Goal: Find specific page/section: Find specific page/section

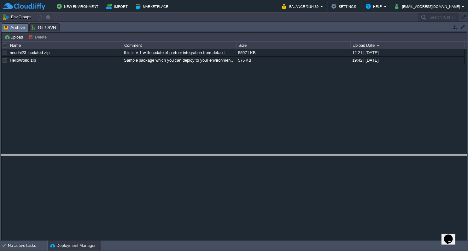
drag, startPoint x: 181, startPoint y: 28, endPoint x: 194, endPoint y: 162, distance: 134.4
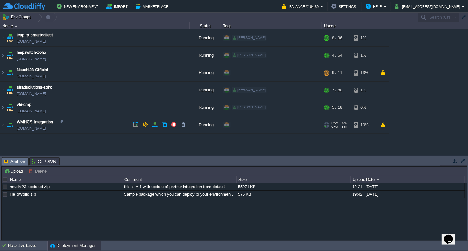
click at [4, 127] on img at bounding box center [2, 124] width 5 height 17
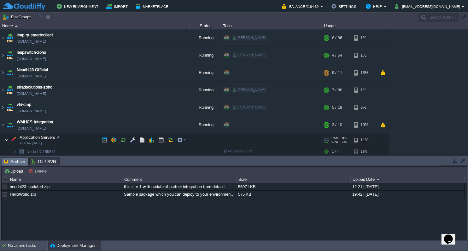
scroll to position [34, 0]
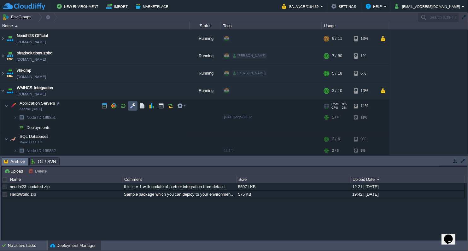
click at [133, 105] on button "button" at bounding box center [133, 106] width 6 height 6
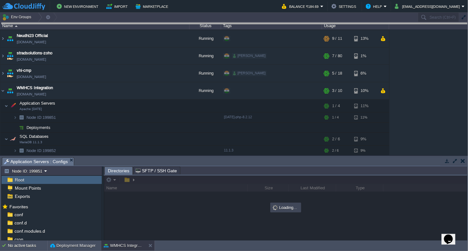
drag, startPoint x: 216, startPoint y: 163, endPoint x: 234, endPoint y: 29, distance: 135.3
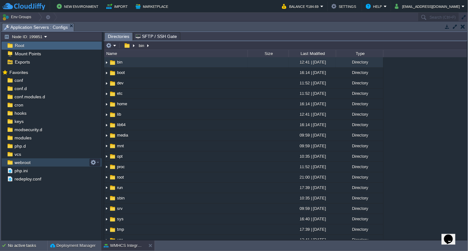
click at [14, 165] on div "webroot" at bounding box center [52, 162] width 100 height 8
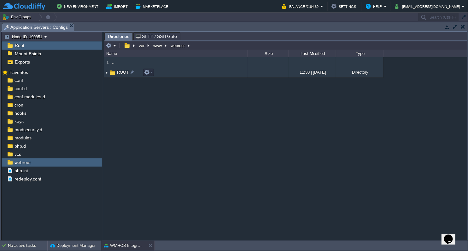
click at [106, 73] on img at bounding box center [106, 73] width 5 height 10
click at [106, 72] on img at bounding box center [106, 73] width 5 height 10
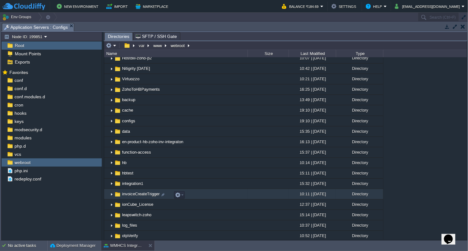
scroll to position [105, 0]
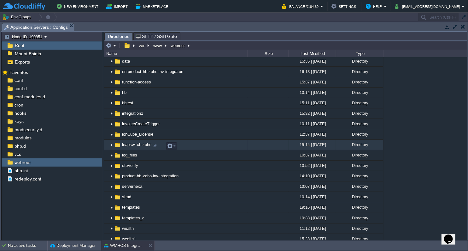
click at [141, 147] on span "leapswitch-zoho" at bounding box center [136, 144] width 31 height 5
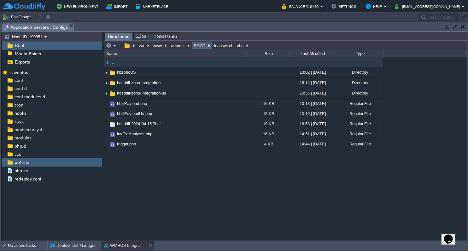
click at [196, 44] on button "ROOT" at bounding box center [200, 46] width 14 height 6
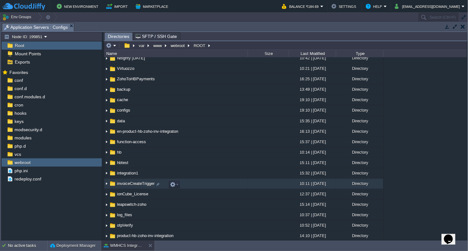
scroll to position [70, 0]
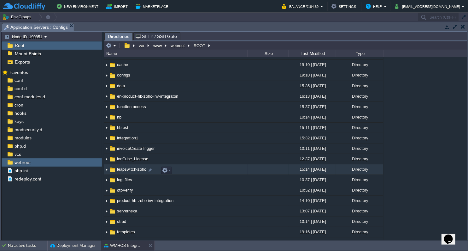
click at [142, 172] on span "leapswitch-zoho" at bounding box center [131, 168] width 31 height 5
click at [106, 171] on img at bounding box center [106, 169] width 5 height 10
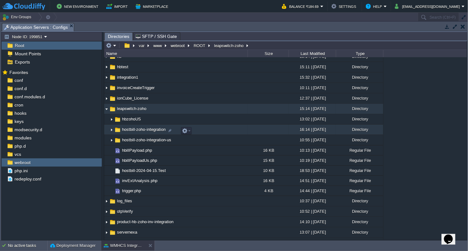
scroll to position [0, 0]
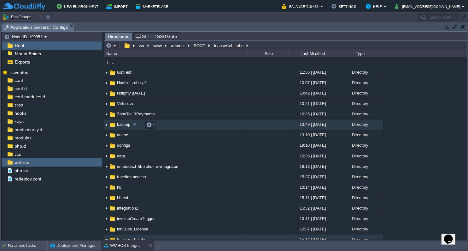
click at [108, 125] on img at bounding box center [106, 125] width 5 height 10
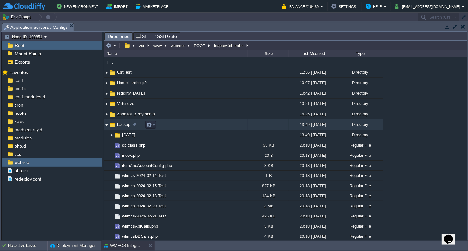
click at [107, 124] on img at bounding box center [106, 125] width 5 height 10
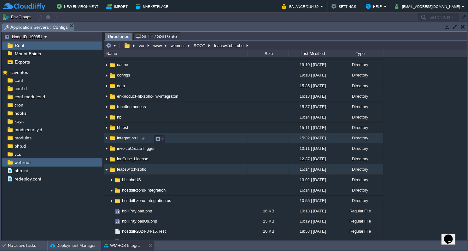
scroll to position [105, 0]
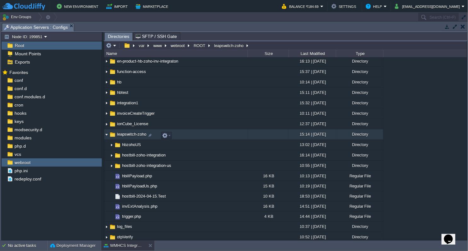
click at [107, 135] on img at bounding box center [106, 134] width 5 height 10
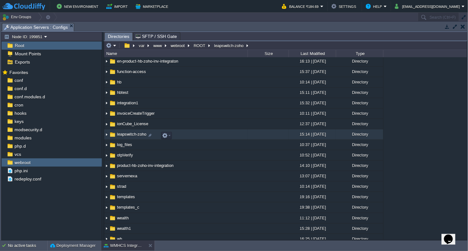
click at [107, 135] on img at bounding box center [106, 134] width 5 height 10
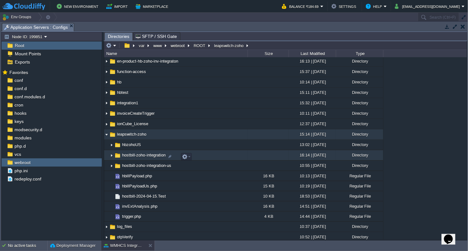
click at [111, 157] on img at bounding box center [111, 155] width 5 height 10
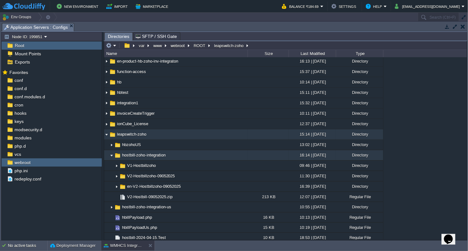
click at [111, 157] on img at bounding box center [111, 155] width 5 height 10
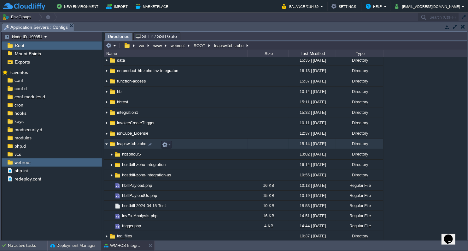
scroll to position [0, 0]
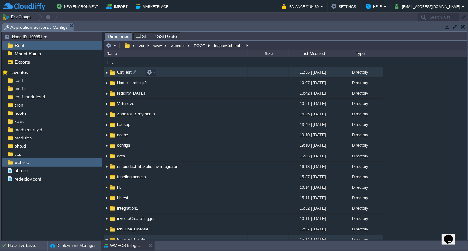
click at [125, 72] on span "GstTest" at bounding box center [124, 71] width 16 height 5
click at [198, 46] on button "ROOT" at bounding box center [200, 46] width 14 height 6
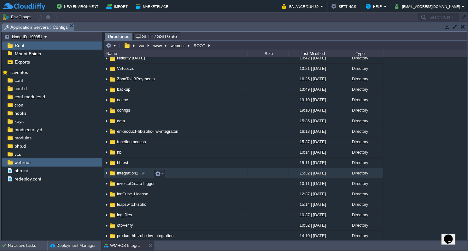
scroll to position [70, 0]
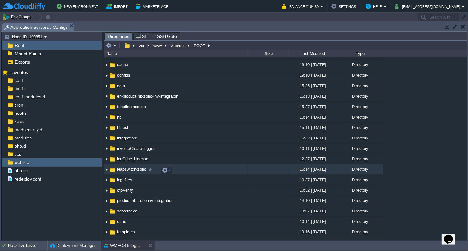
click at [135, 170] on span "leapswitch-zoho" at bounding box center [131, 168] width 31 height 5
click at [106, 172] on img at bounding box center [106, 169] width 5 height 10
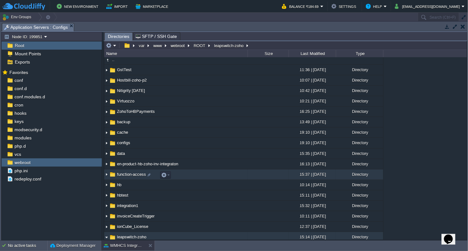
scroll to position [0, 0]
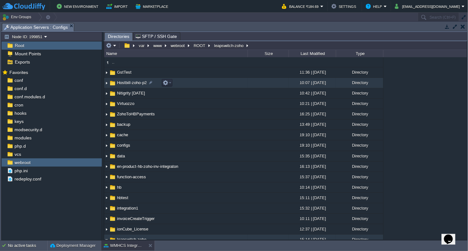
click at [106, 84] on img at bounding box center [106, 83] width 5 height 10
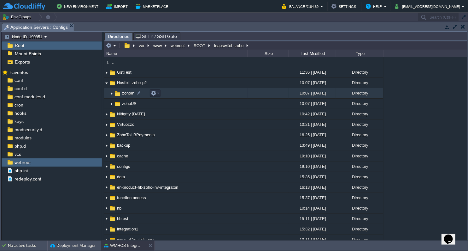
click at [112, 93] on img at bounding box center [111, 93] width 5 height 10
click at [112, 94] on img at bounding box center [111, 93] width 5 height 10
click at [126, 96] on span "zohoIn" at bounding box center [128, 92] width 14 height 5
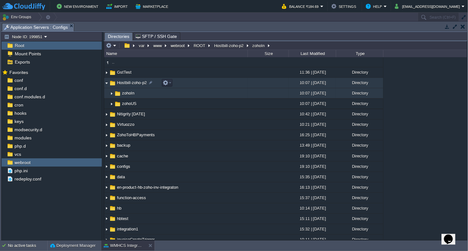
click at [108, 82] on img at bounding box center [106, 83] width 5 height 10
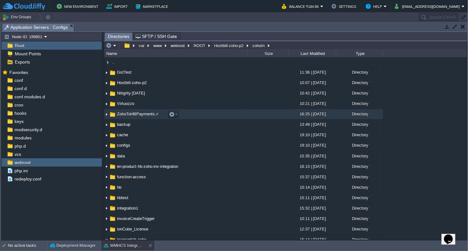
click at [107, 113] on img at bounding box center [106, 114] width 5 height 10
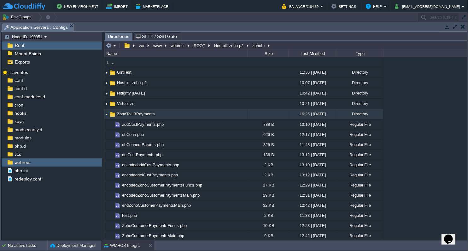
click at [107, 113] on img at bounding box center [106, 114] width 5 height 10
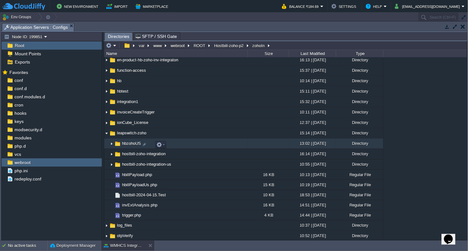
scroll to position [140, 0]
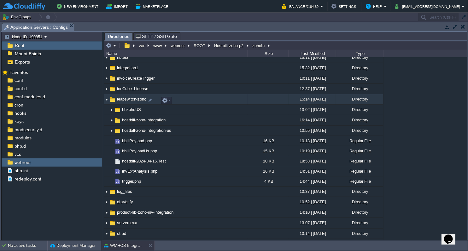
click at [107, 103] on img at bounding box center [106, 99] width 5 height 10
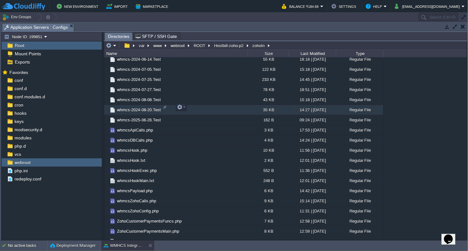
scroll to position [1591, 0]
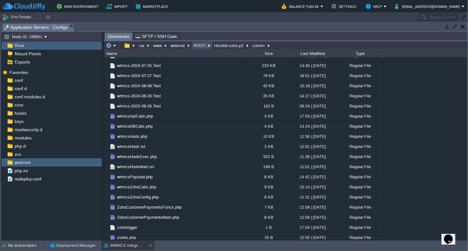
click at [202, 47] on button "ROOT" at bounding box center [200, 46] width 14 height 6
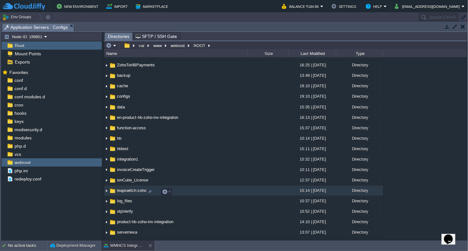
scroll to position [0, 0]
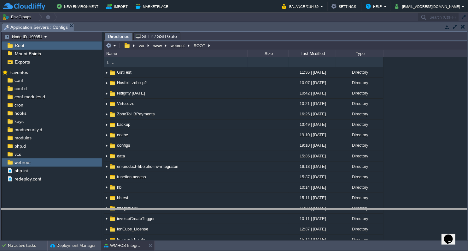
drag, startPoint x: 109, startPoint y: 23, endPoint x: 84, endPoint y: 209, distance: 187.0
click at [84, 209] on body "New Environment Import Marketplace Bonus ₹361.68 Upgrade Account Balance ₹184.6…" at bounding box center [234, 125] width 468 height 251
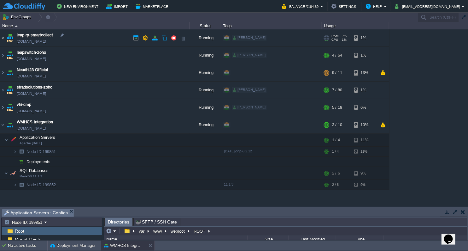
click at [3, 38] on img at bounding box center [2, 37] width 5 height 17
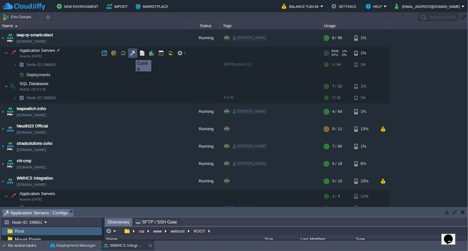
click at [131, 54] on button "button" at bounding box center [133, 53] width 6 height 6
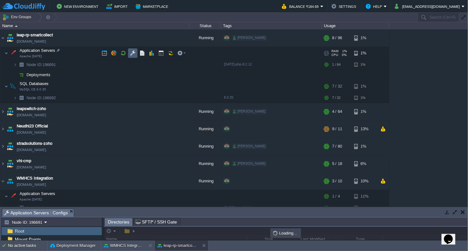
scroll to position [3, 0]
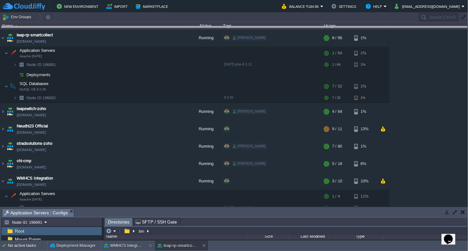
drag, startPoint x: 192, startPoint y: 208, endPoint x: 182, endPoint y: -3, distance: 211.9
click at [182, 0] on html "New Environment Import Marketplace Bonus ₹361.68 Upgrade Account Balance ₹184.6…" at bounding box center [234, 125] width 468 height 251
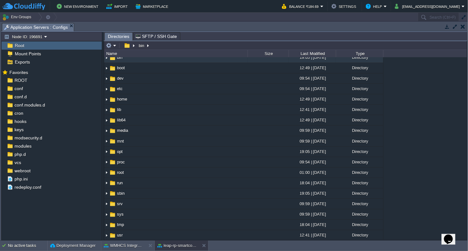
scroll to position [0, 0]
click at [25, 172] on span "webroot" at bounding box center [22, 171] width 18 height 6
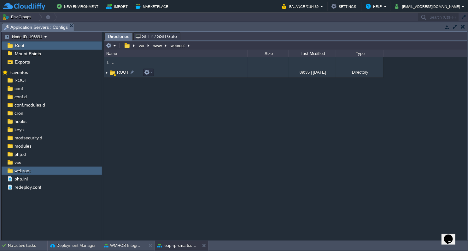
click at [106, 74] on img at bounding box center [106, 73] width 5 height 10
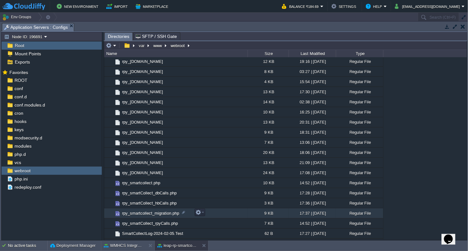
scroll to position [386, 0]
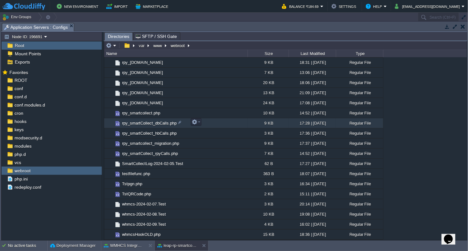
click at [148, 122] on span "rpy_smartCollect_dbCalls.php" at bounding box center [149, 122] width 56 height 5
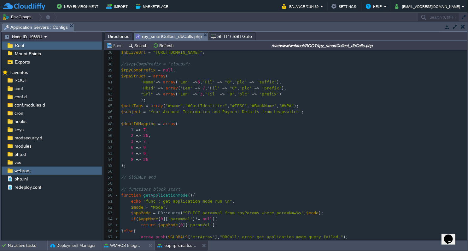
scroll to position [265, 0]
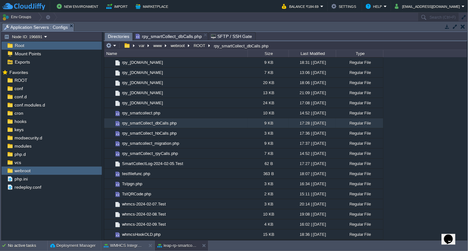
click at [119, 36] on span "Directories" at bounding box center [118, 36] width 21 height 8
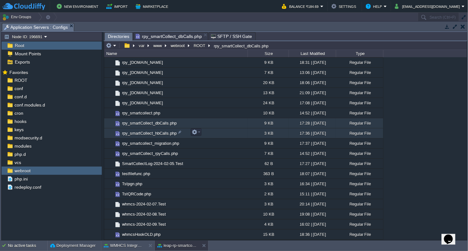
click at [143, 134] on span "rpy_smartCollect_hbCalls.php" at bounding box center [149, 132] width 56 height 5
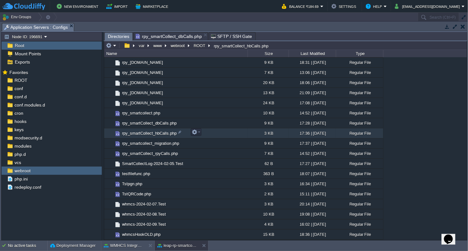
click at [143, 134] on span "rpy_smartCollect_hbCalls.php" at bounding box center [149, 132] width 56 height 5
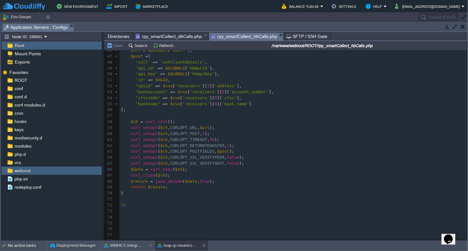
scroll to position [251, 0]
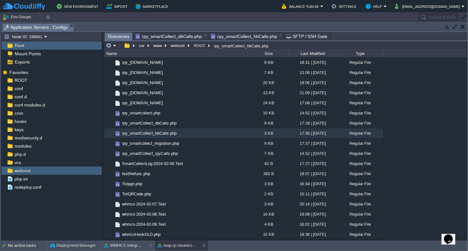
click at [115, 34] on span "Directories" at bounding box center [118, 36] width 21 height 8
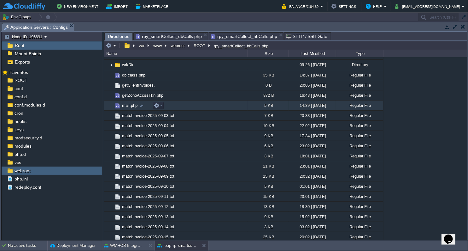
click at [130, 103] on span "mail.php" at bounding box center [129, 105] width 17 height 5
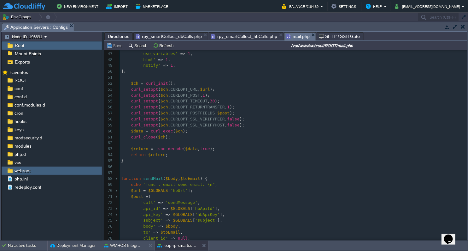
scroll to position [316, 0]
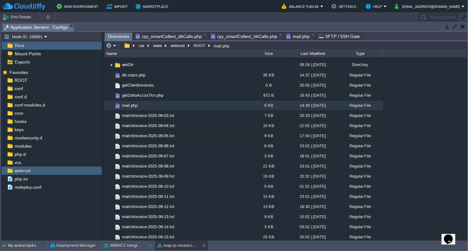
click at [115, 35] on span "Directories" at bounding box center [118, 36] width 21 height 8
click at [115, 46] on em at bounding box center [111, 46] width 10 height 6
click at [414, 96] on div ".. ROOT 09:35 | [DATE] Directory .. backup 10:37 | [DATE] Directory logs 11:40 …" at bounding box center [285, 148] width 363 height 182
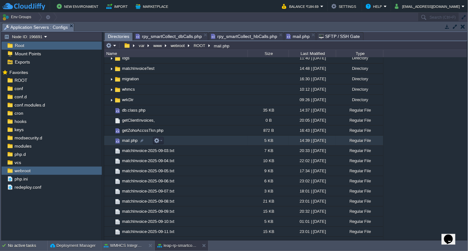
click at [126, 142] on span "mail.php" at bounding box center [129, 140] width 17 height 5
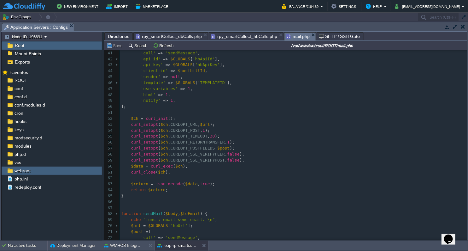
scroll to position [177, 0]
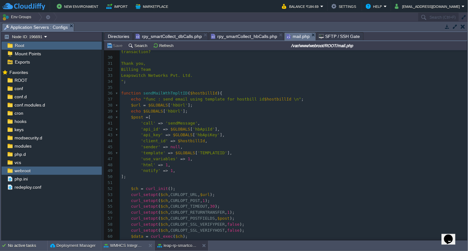
click at [113, 37] on span "Directories" at bounding box center [118, 36] width 21 height 8
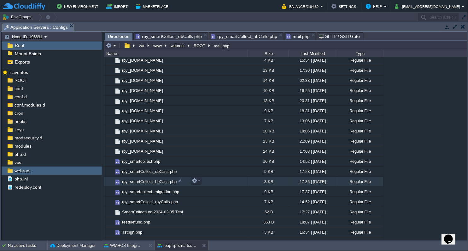
scroll to position [351, 0]
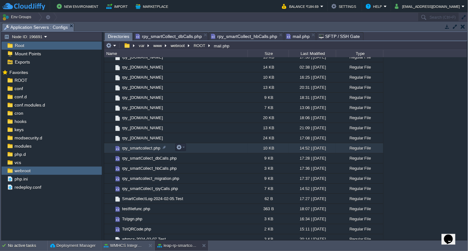
click at [147, 147] on span "rpy_smartcollect.php" at bounding box center [141, 147] width 40 height 5
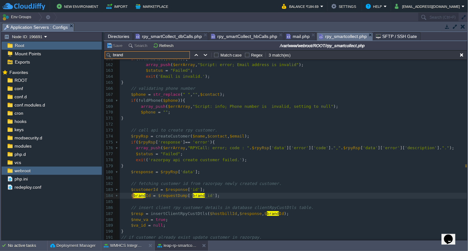
scroll to position [957, 0]
type input "brand"
click at [206, 57] on button "button" at bounding box center [206, 55] width 6 height 6
type textarea "brand"
click at [206, 57] on button "button" at bounding box center [206, 55] width 6 height 6
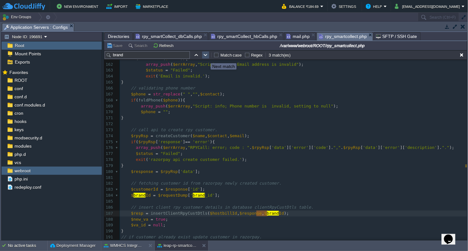
click at [206, 57] on button "button" at bounding box center [206, 55] width 6 height 6
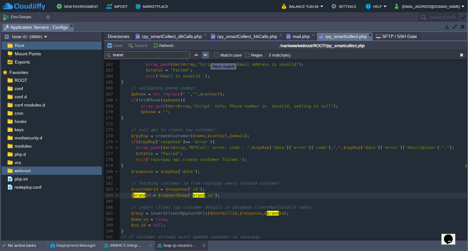
click at [206, 57] on button "button" at bounding box center [206, 55] width 6 height 6
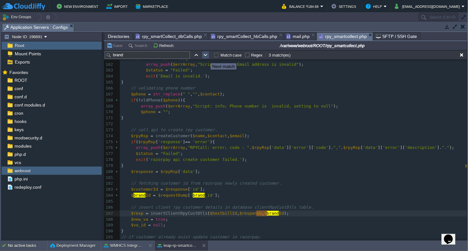
click at [206, 57] on button "button" at bounding box center [206, 55] width 6 height 6
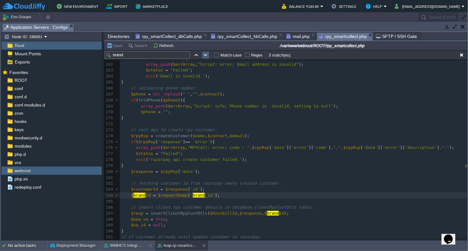
click at [206, 57] on button "button" at bounding box center [206, 55] width 6 height 6
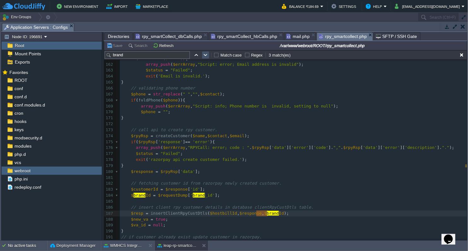
click at [206, 57] on button "button" at bounding box center [206, 55] width 6 height 6
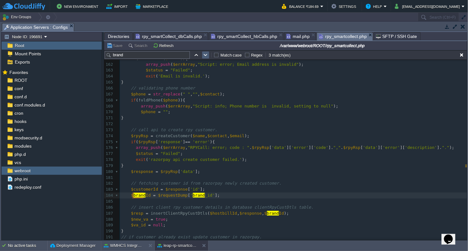
click at [206, 57] on button "button" at bounding box center [206, 55] width 6 height 6
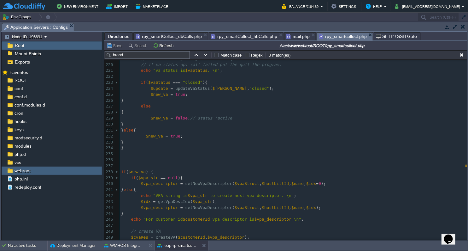
scroll to position [1324, 0]
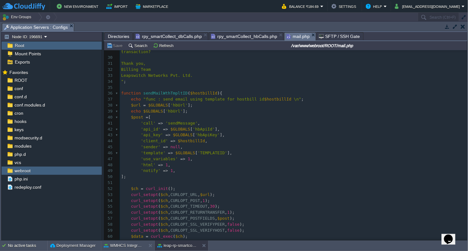
click at [296, 36] on span "mail.php" at bounding box center [297, 36] width 23 height 8
click at [292, 162] on pre "'html' => 1 ," at bounding box center [293, 165] width 347 height 6
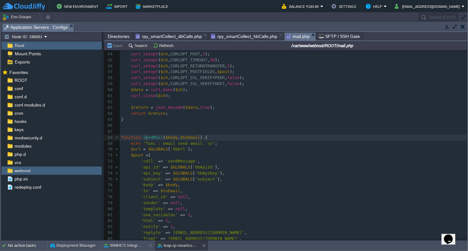
click at [145, 137] on div "141 <?php 43 'api_key' => $GLOBALS [ 'hbApiKey' ], 44 'client_id' => $hostbillI…" at bounding box center [293, 140] width 347 height 309
type textarea "sendMail"
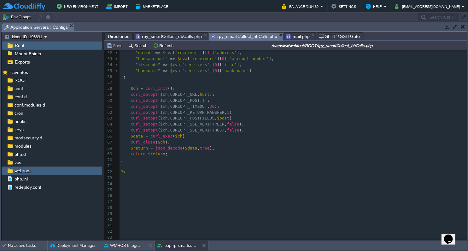
click at [252, 36] on span "rpy_smartCollect_hbCalls.php" at bounding box center [244, 36] width 66 height 8
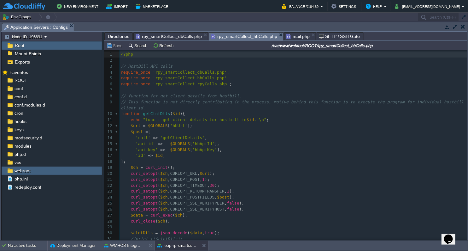
click at [121, 38] on span "Directories" at bounding box center [118, 36] width 21 height 8
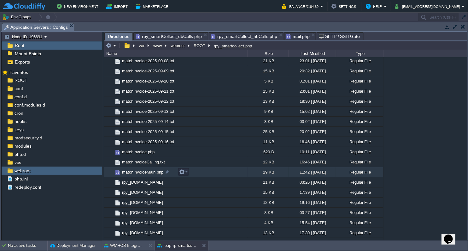
click at [153, 174] on span "matchInvoiceMain.php" at bounding box center [142, 171] width 43 height 5
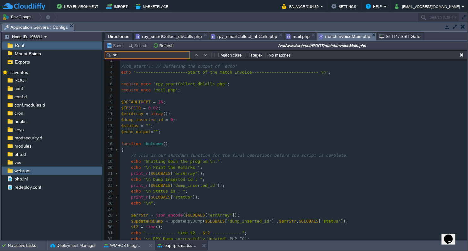
type input "s"
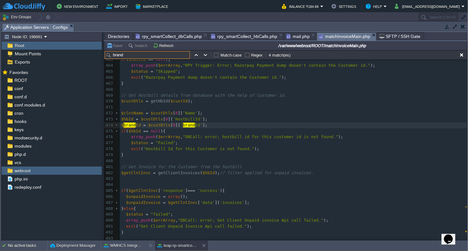
scroll to position [2784, 0]
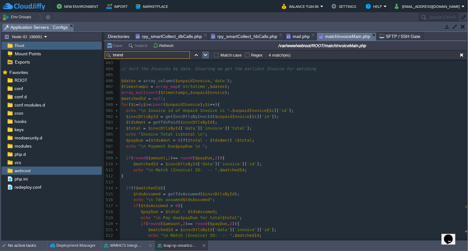
type input "brand"
click at [204, 58] on td at bounding box center [206, 55] width 8 height 8
type textarea "brand"
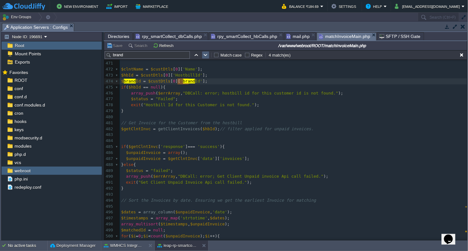
click at [204, 58] on td at bounding box center [206, 55] width 8 height 8
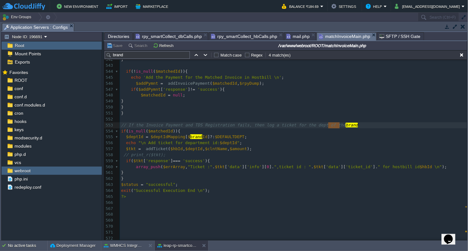
click at [117, 38] on span "Directories" at bounding box center [118, 36] width 21 height 8
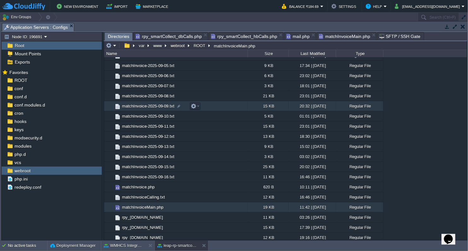
scroll to position [0, 0]
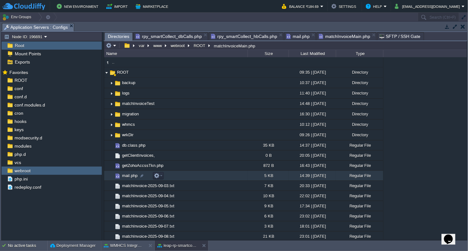
click at [134, 174] on span "mail.php" at bounding box center [129, 175] width 17 height 5
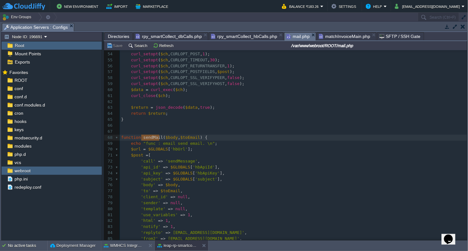
scroll to position [220, 0]
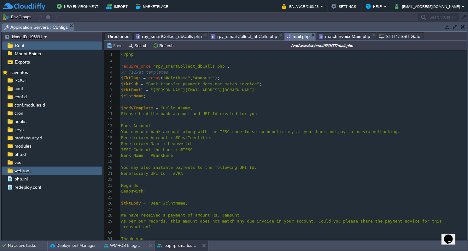
click at [337, 38] on span "matchInvoiceMain.php" at bounding box center [344, 36] width 51 height 8
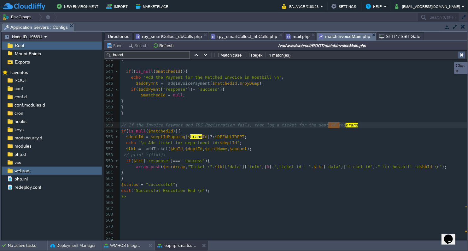
click at [462, 56] on button "button" at bounding box center [462, 55] width 6 height 6
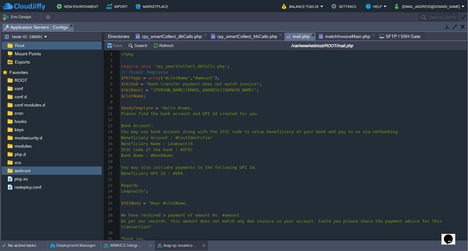
click at [294, 35] on span "mail.php" at bounding box center [297, 36] width 23 height 8
click at [155, 33] on span "rpy_smartCollect_dbCalls.php" at bounding box center [169, 36] width 66 height 8
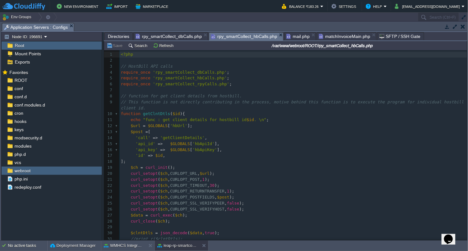
click at [239, 38] on span "rpy_smartCollect_hbCalls.php" at bounding box center [244, 36] width 66 height 8
click at [181, 37] on span "rpy_smartCollect_dbCalls.php" at bounding box center [169, 36] width 66 height 8
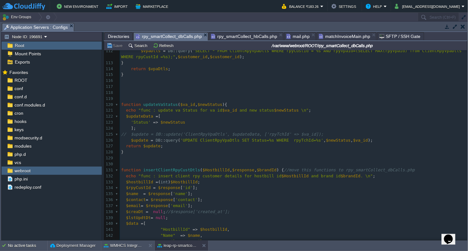
scroll to position [666, 0]
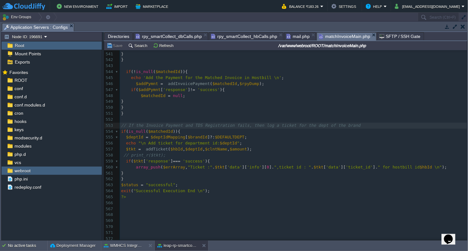
click at [344, 38] on span "matchInvoiceMain.php" at bounding box center [344, 36] width 51 height 8
click at [181, 36] on span "rpy_smartCollect_dbCalls.php" at bounding box center [169, 36] width 66 height 8
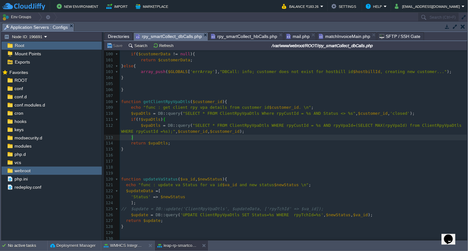
type textarea "​"
